Goal: Use online tool/utility: Use online tool/utility

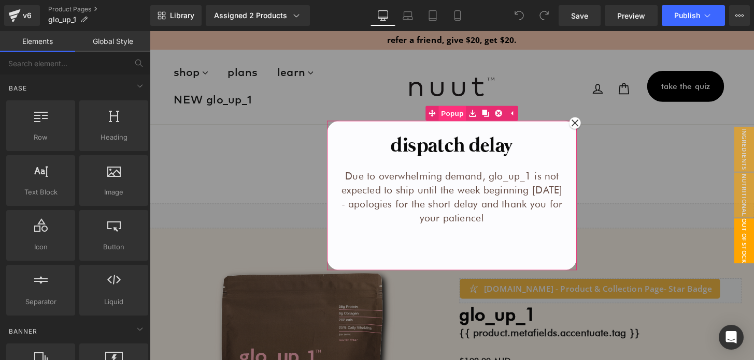
click at [458, 111] on span "Popup" at bounding box center [463, 117] width 28 height 16
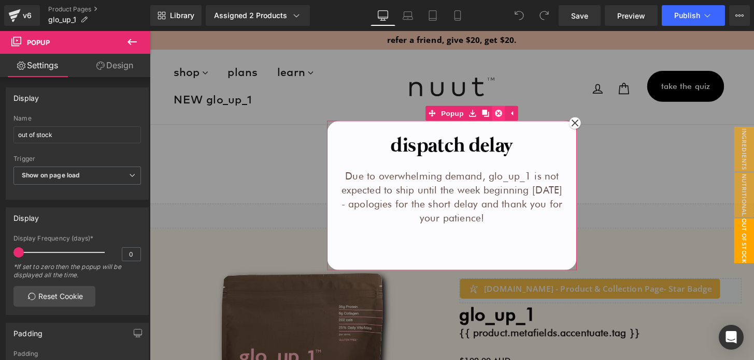
click at [512, 117] on icon at bounding box center [511, 116] width 7 height 7
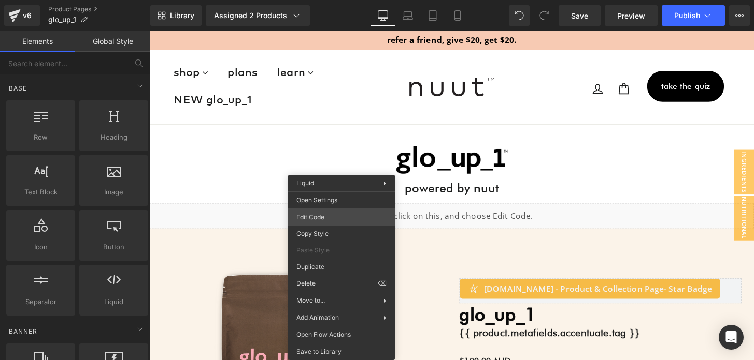
click at [325, 0] on div "You are previewing how the will restyle your page. You can not edit Elements in…" at bounding box center [377, 0] width 754 height 0
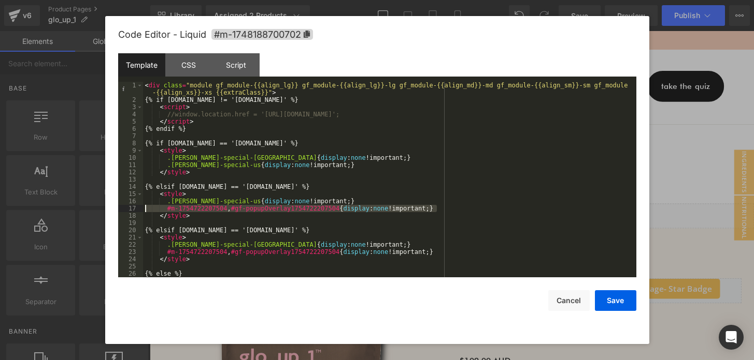
drag, startPoint x: 450, startPoint y: 210, endPoint x: 125, endPoint y: 210, distance: 324.7
click at [125, 210] on pre "1 2 3 4 5 6 7 8 9 10 11 12 13 14 15 16 17 18 19 20 21 22 23 24 25 26 27 < div c…" at bounding box center [377, 180] width 518 height 196
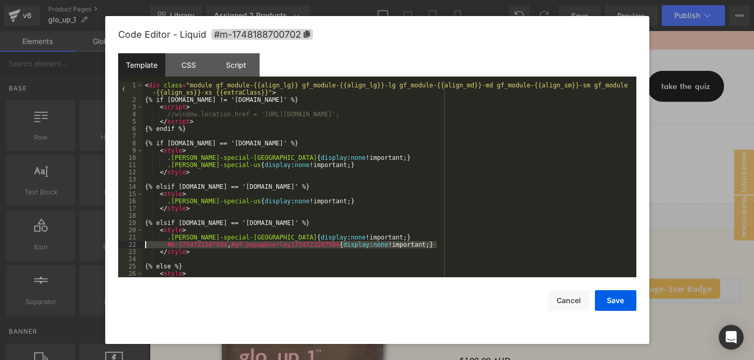
drag, startPoint x: 444, startPoint y: 245, endPoint x: 139, endPoint y: 245, distance: 305.6
click at [139, 245] on pre "1 2 3 4 5 6 7 8 9 10 11 12 13 14 15 16 17 18 19 20 21 22 23 24 25 26 27 < div c…" at bounding box center [377, 180] width 518 height 196
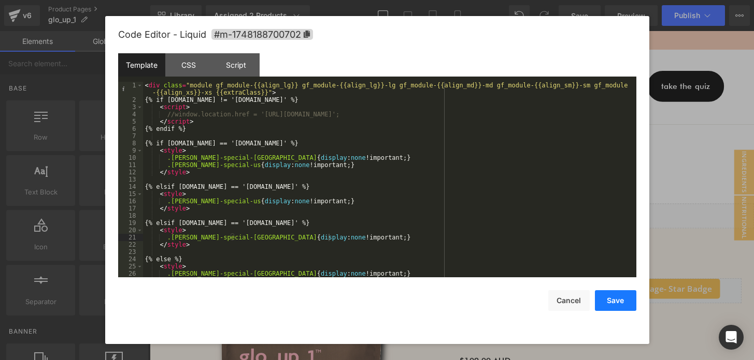
click at [627, 308] on button "Save" at bounding box center [615, 301] width 41 height 21
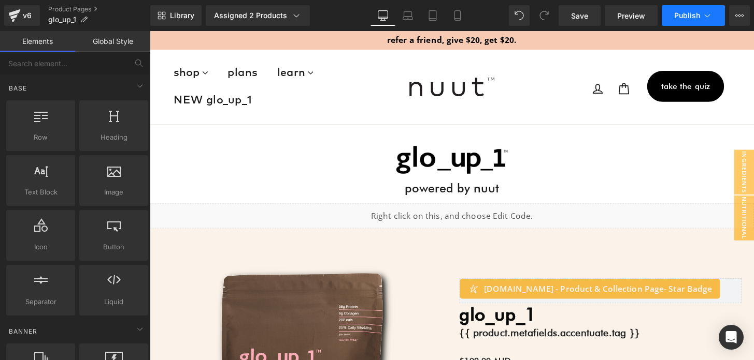
click at [685, 12] on span "Publish" at bounding box center [687, 15] width 26 height 8
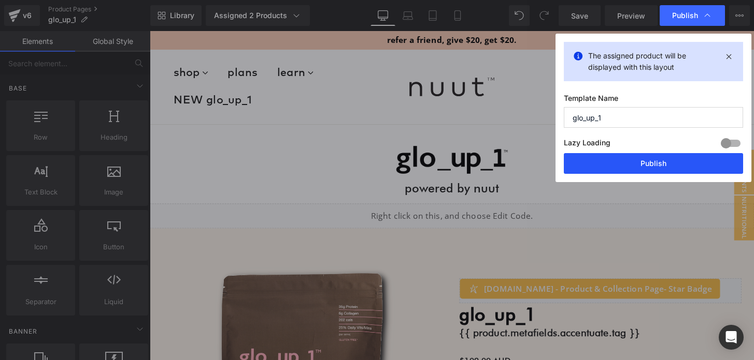
click at [634, 163] on button "Publish" at bounding box center [652, 163] width 179 height 21
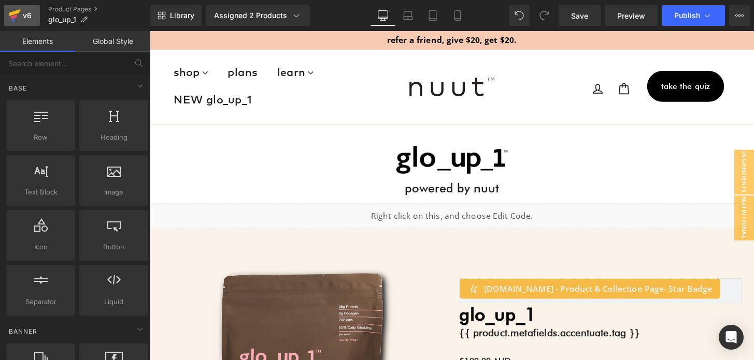
click at [23, 15] on div "v6" at bounding box center [27, 15] width 13 height 13
